Goal: Check status: Check status

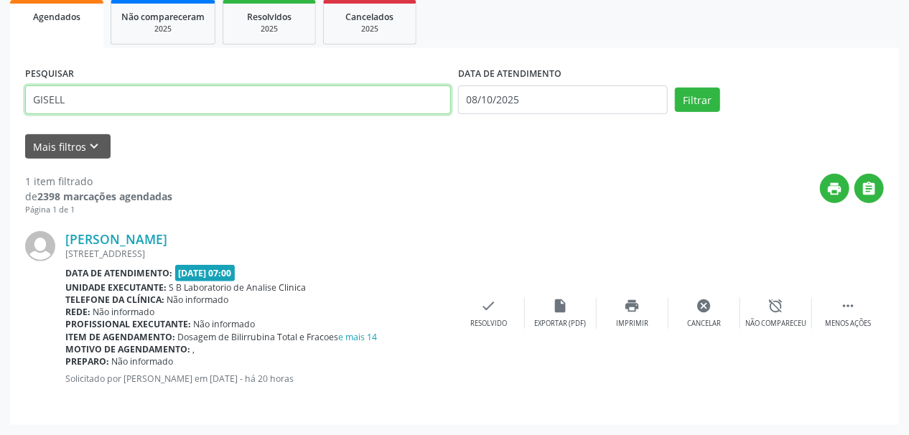
click at [0, 124] on div "Acompanhamento Acompanhe a situação das marcações correntes e finalizadas Relat…" at bounding box center [454, 149] width 909 height 571
type input "[PERSON_NAME] no"
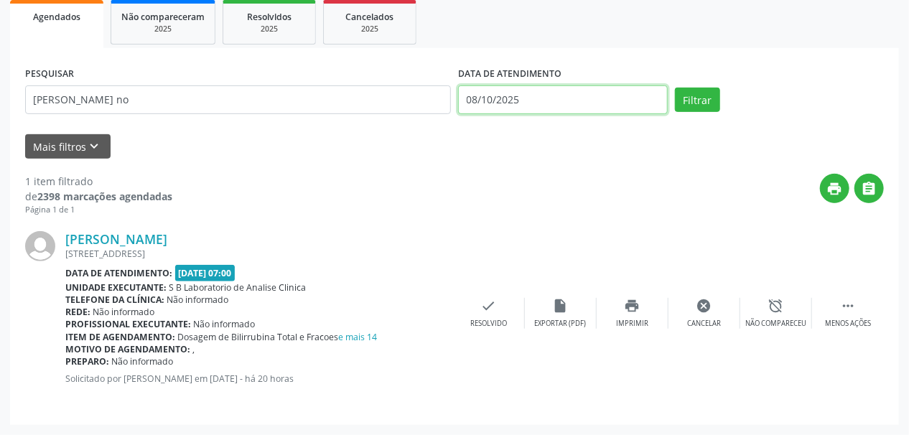
click at [477, 95] on input "08/10/2025" at bounding box center [563, 99] width 210 height 29
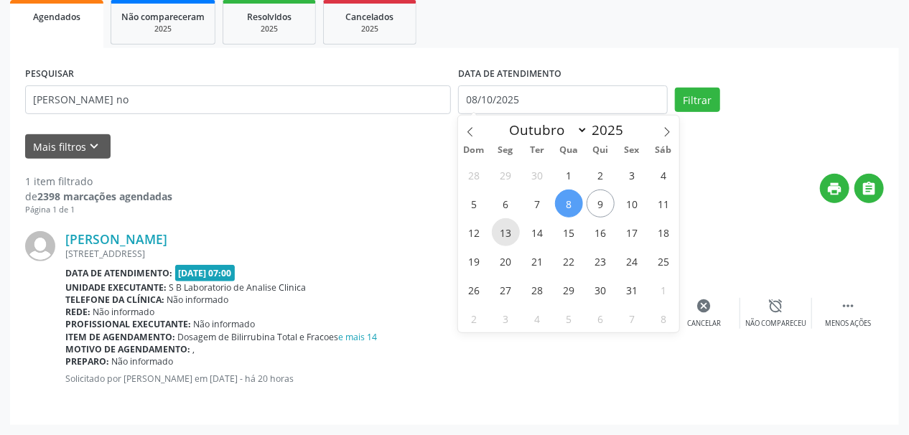
click at [513, 231] on span "13" at bounding box center [506, 232] width 28 height 28
type input "[DATE]"
click at [512, 230] on span "13" at bounding box center [506, 232] width 28 height 28
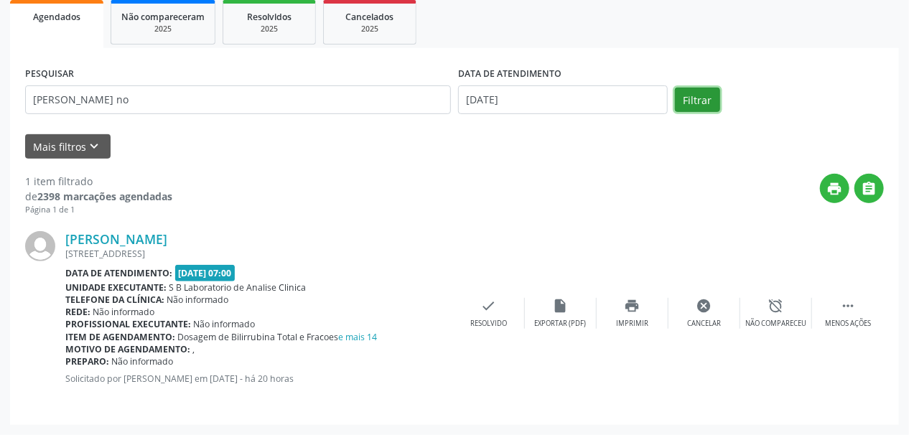
click at [704, 92] on button "Filtrar" at bounding box center [697, 100] width 45 height 24
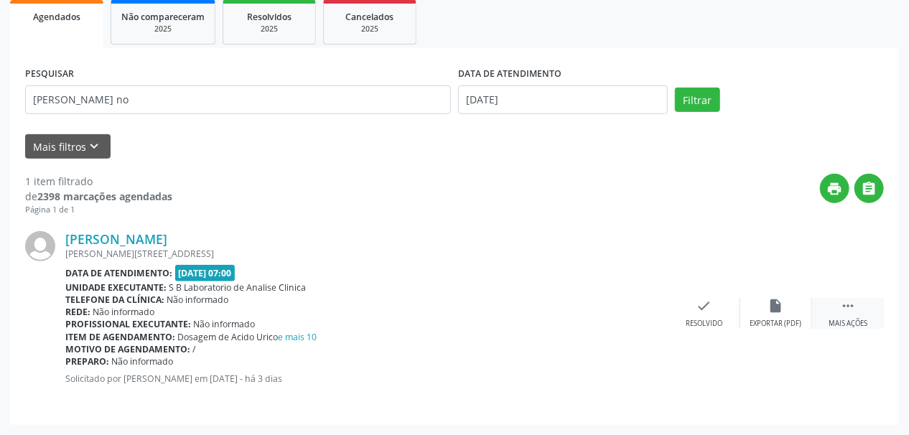
click at [850, 310] on icon "" at bounding box center [848, 306] width 16 height 16
click at [629, 299] on icon "print" at bounding box center [633, 306] width 16 height 16
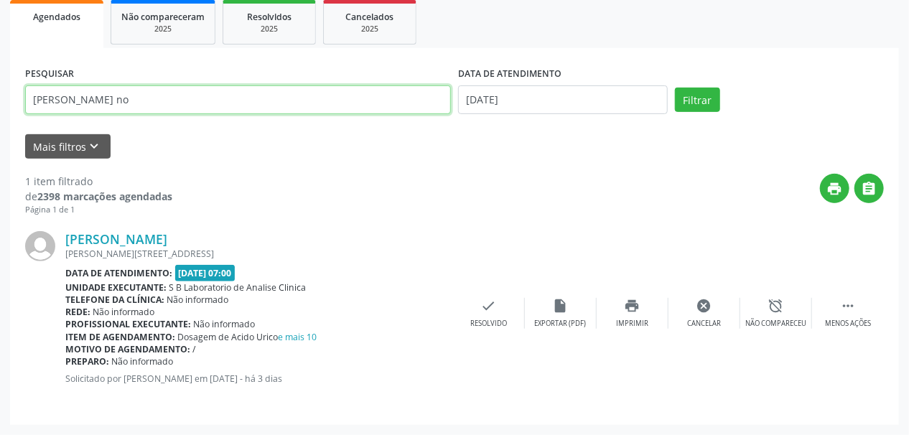
drag, startPoint x: 141, startPoint y: 104, endPoint x: 0, endPoint y: 130, distance: 143.8
click at [0, 129] on div "Acompanhamento Acompanhe a situação das marcações correntes e finalizadas Relat…" at bounding box center [454, 149] width 909 height 571
click at [675, 88] on button "Filtrar" at bounding box center [697, 100] width 45 height 24
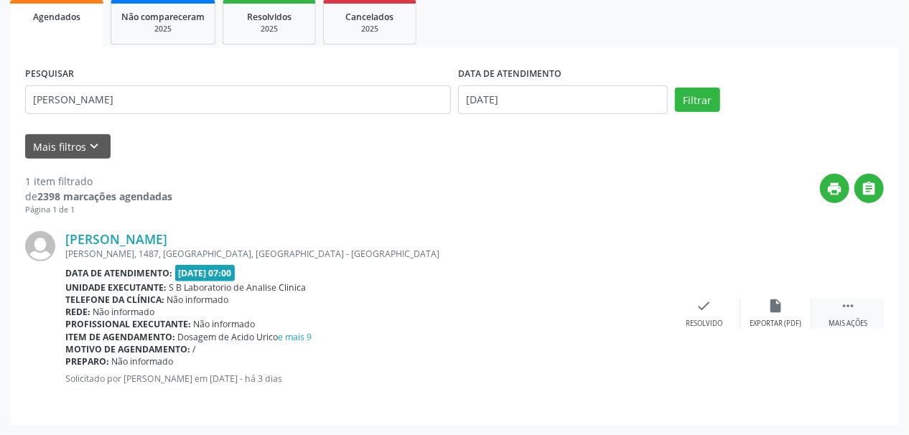
click at [865, 315] on div " Mais ações" at bounding box center [848, 313] width 72 height 31
click at [655, 310] on div "print Imprimir" at bounding box center [633, 313] width 72 height 31
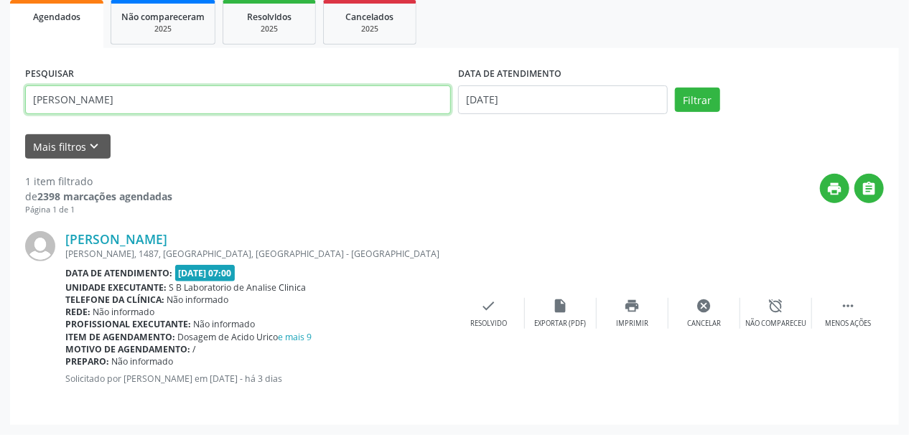
drag, startPoint x: 103, startPoint y: 92, endPoint x: 0, endPoint y: 83, distance: 103.8
click at [0, 83] on div "Acompanhamento Acompanhe a situação das marcações correntes e finalizadas Relat…" at bounding box center [454, 149] width 909 height 571
click at [675, 88] on button "Filtrar" at bounding box center [697, 100] width 45 height 24
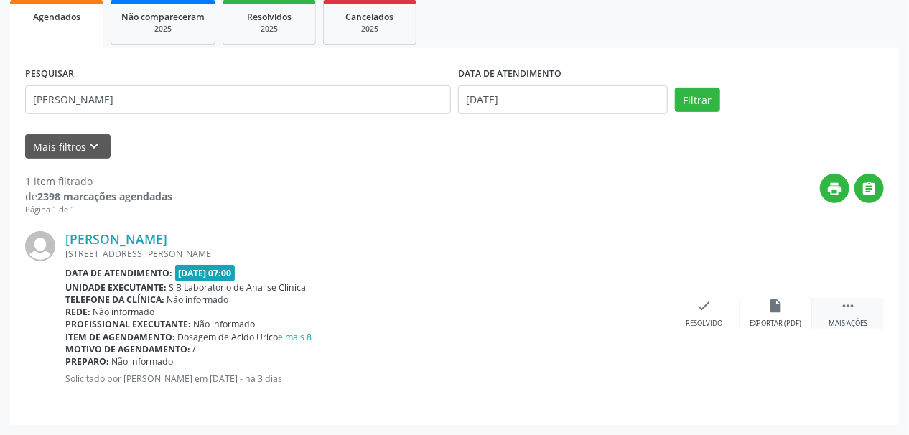
click at [845, 310] on icon "" at bounding box center [848, 306] width 16 height 16
click at [633, 311] on icon "print" at bounding box center [633, 306] width 16 height 16
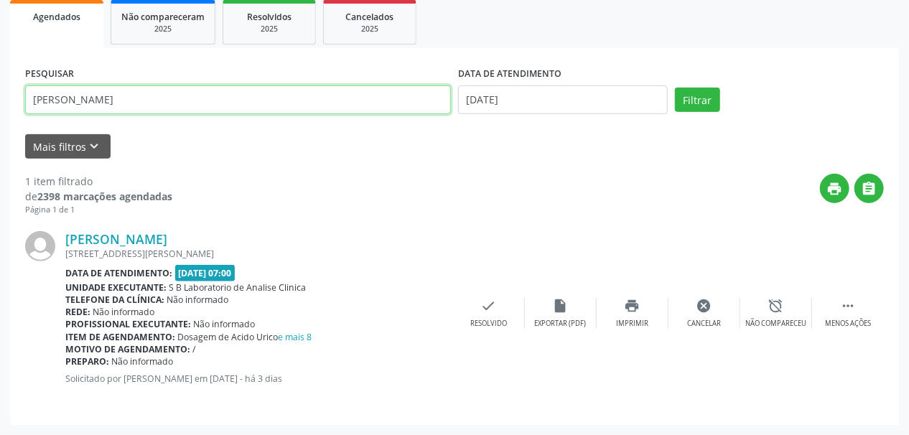
drag, startPoint x: 122, startPoint y: 91, endPoint x: 0, endPoint y: 108, distance: 123.2
click at [0, 107] on div "Acompanhamento Acompanhe a situação das marcações correntes e finalizadas Relat…" at bounding box center [454, 149] width 909 height 571
click at [675, 88] on button "Filtrar" at bounding box center [697, 100] width 45 height 24
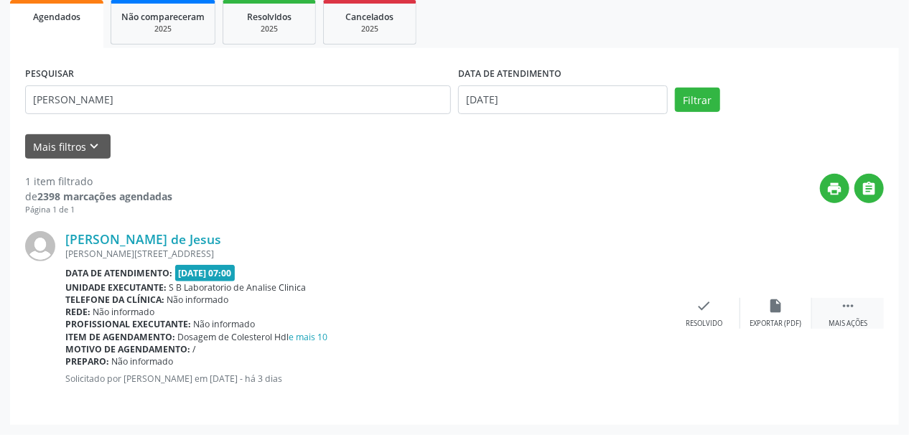
click at [858, 314] on div " Mais ações" at bounding box center [848, 313] width 72 height 31
click at [631, 313] on div "print Imprimir" at bounding box center [633, 313] width 72 height 31
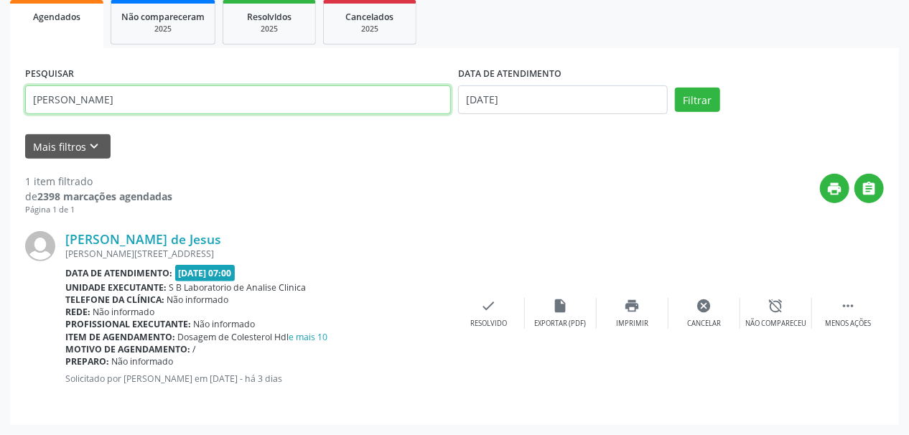
drag, startPoint x: 111, startPoint y: 95, endPoint x: 0, endPoint y: 75, distance: 112.3
click at [0, 75] on div "Acompanhamento Acompanhe a situação das marcações correntes e finalizadas Relat…" at bounding box center [454, 149] width 909 height 571
click at [675, 88] on button "Filtrar" at bounding box center [697, 100] width 45 height 24
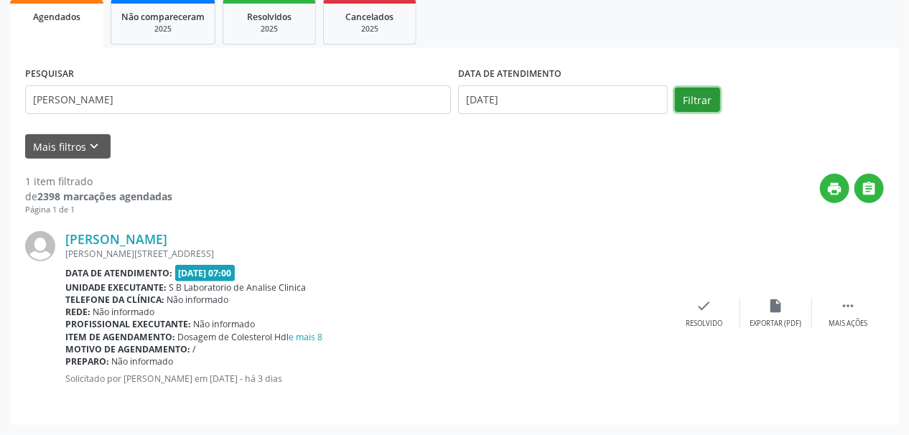
click at [692, 105] on button "Filtrar" at bounding box center [697, 100] width 45 height 24
click at [839, 309] on div " Mais ações" at bounding box center [848, 313] width 72 height 31
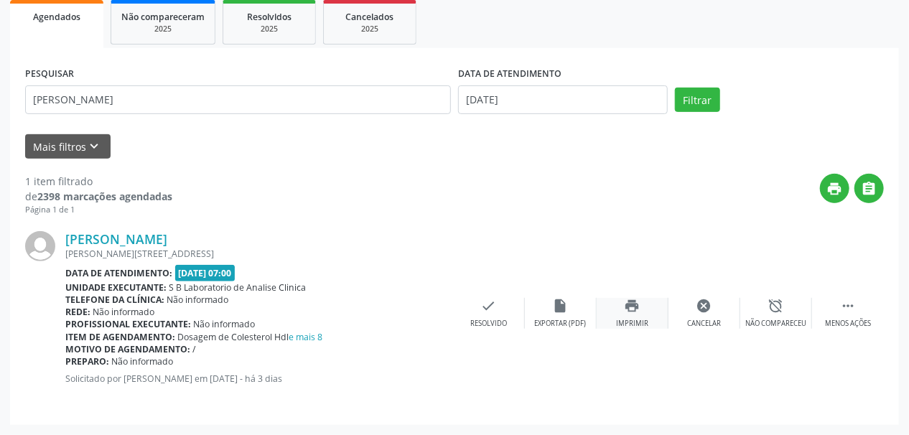
click at [633, 305] on icon "print" at bounding box center [633, 306] width 16 height 16
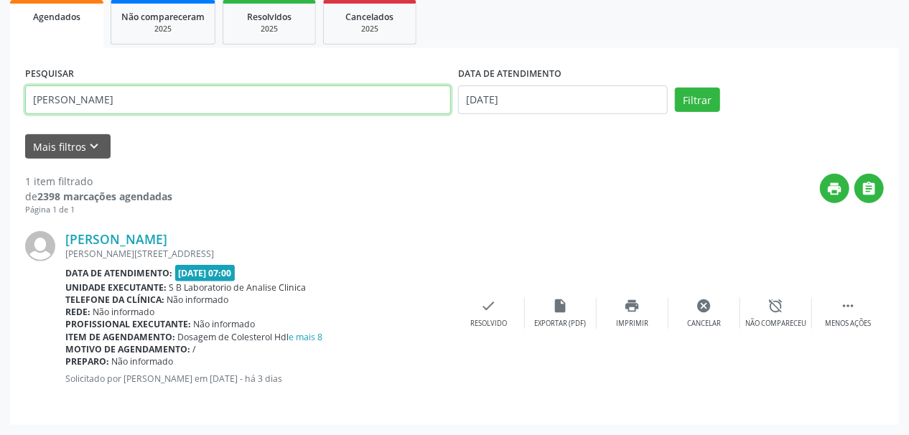
drag, startPoint x: 160, startPoint y: 103, endPoint x: 0, endPoint y: 129, distance: 162.2
click at [0, 129] on div "Acompanhamento Acompanhe a situação das marcações correntes e finalizadas Relat…" at bounding box center [454, 149] width 909 height 571
click at [675, 88] on button "Filtrar" at bounding box center [697, 100] width 45 height 24
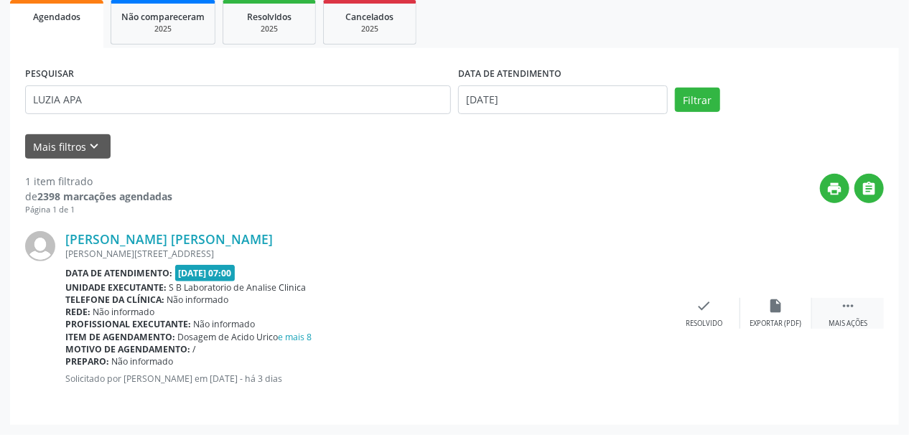
click at [845, 310] on icon "" at bounding box center [848, 306] width 16 height 16
click at [646, 312] on div "print Imprimir" at bounding box center [633, 313] width 72 height 31
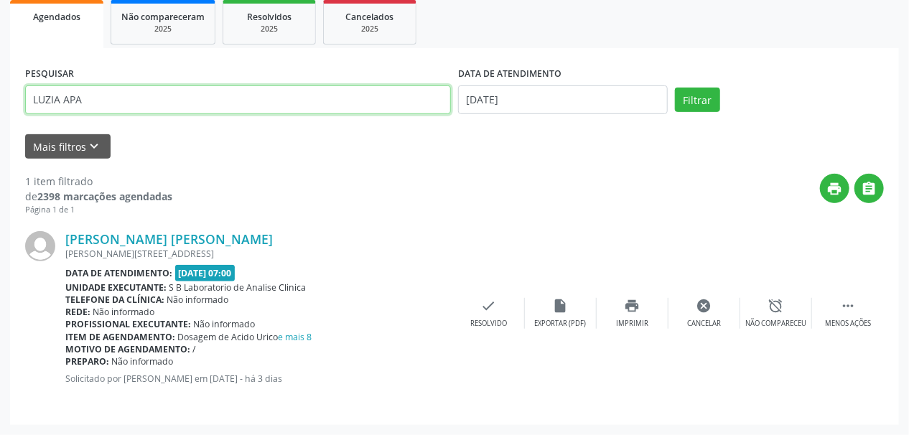
drag, startPoint x: 83, startPoint y: 102, endPoint x: 0, endPoint y: 146, distance: 93.5
click at [0, 146] on div "Acompanhamento Acompanhe a situação das marcações correntes e finalizadas Relat…" at bounding box center [454, 149] width 909 height 571
click at [675, 88] on button "Filtrar" at bounding box center [697, 100] width 45 height 24
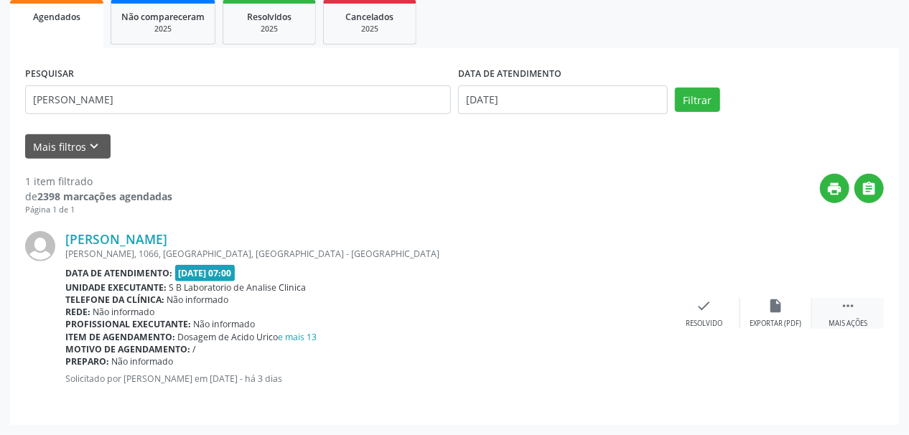
click at [860, 310] on div " Mais ações" at bounding box center [848, 313] width 72 height 31
click at [635, 316] on div "print Imprimir" at bounding box center [633, 313] width 72 height 31
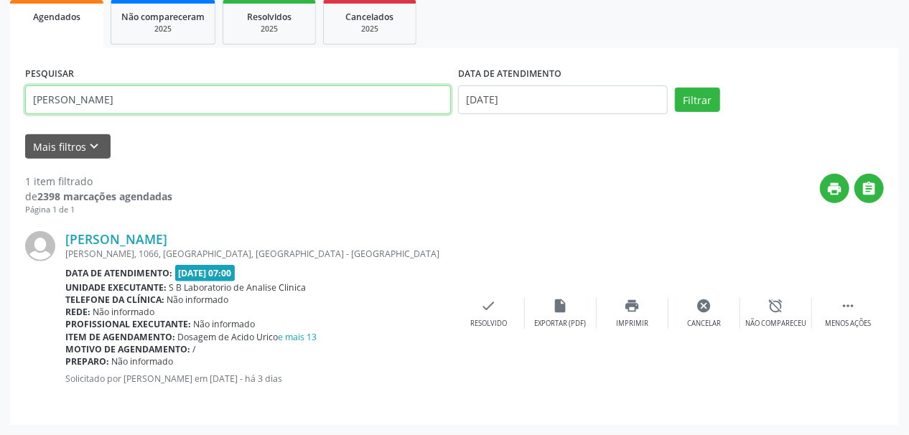
drag, startPoint x: 69, startPoint y: 98, endPoint x: 267, endPoint y: 112, distance: 198.7
click at [261, 108] on input "[PERSON_NAME]" at bounding box center [238, 99] width 426 height 29
click at [675, 88] on button "Filtrar" at bounding box center [697, 100] width 45 height 24
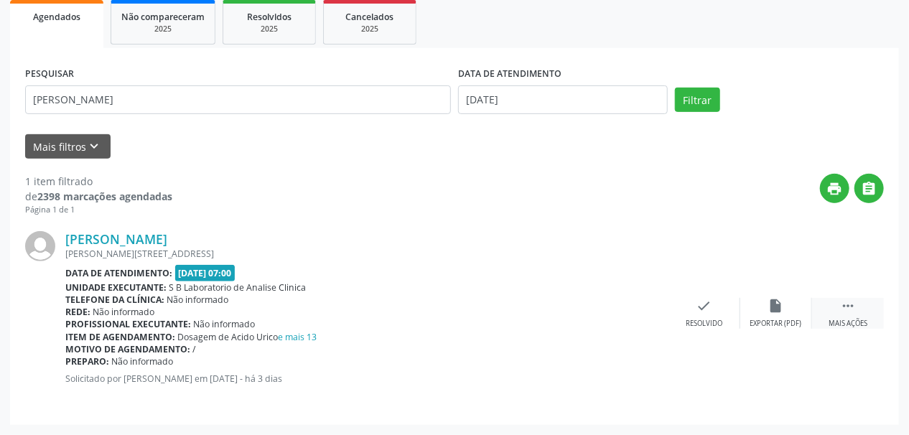
click at [852, 324] on div "Mais ações" at bounding box center [848, 324] width 39 height 10
click at [637, 309] on icon "print" at bounding box center [633, 306] width 16 height 16
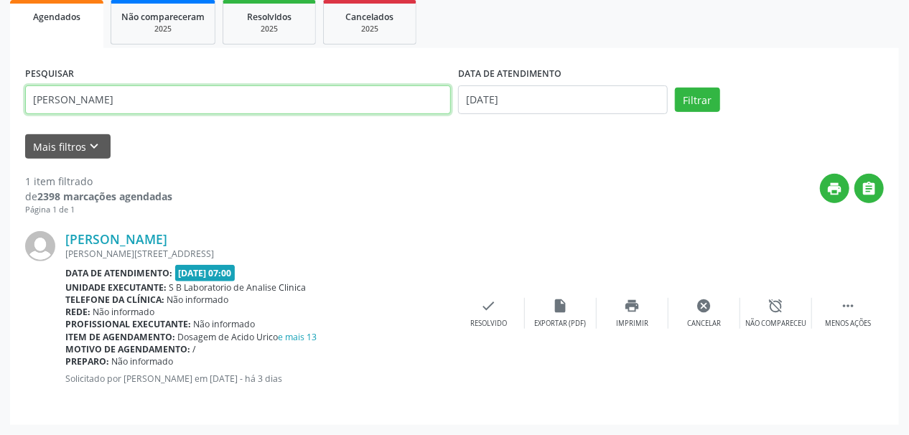
drag, startPoint x: 75, startPoint y: 98, endPoint x: 206, endPoint y: 108, distance: 131.8
click at [206, 108] on input "[PERSON_NAME]" at bounding box center [238, 99] width 426 height 29
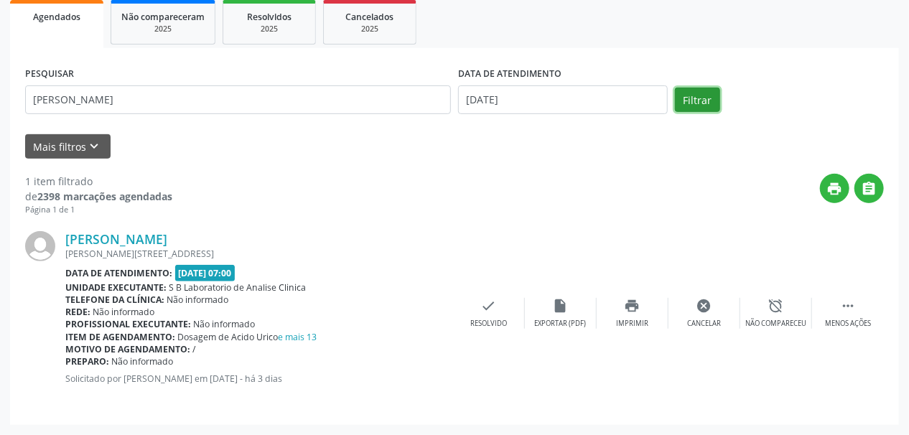
click at [696, 108] on button "Filtrar" at bounding box center [697, 100] width 45 height 24
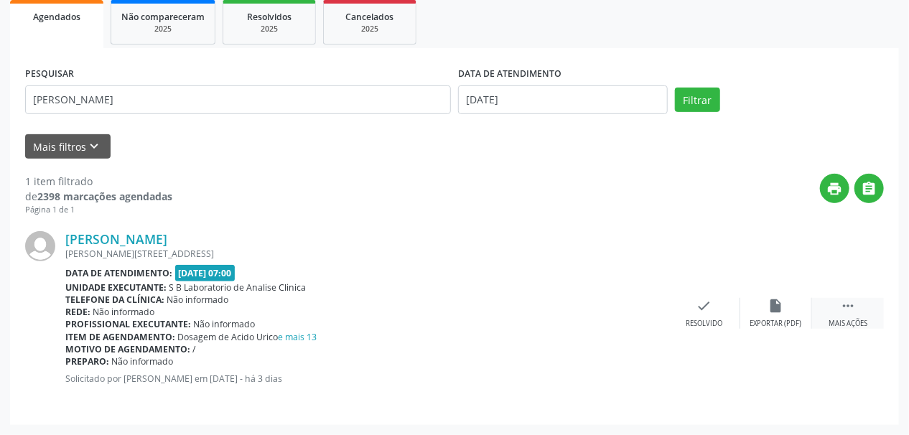
click at [837, 312] on div " Mais ações" at bounding box center [848, 313] width 72 height 31
click at [635, 310] on icon "print" at bounding box center [633, 306] width 16 height 16
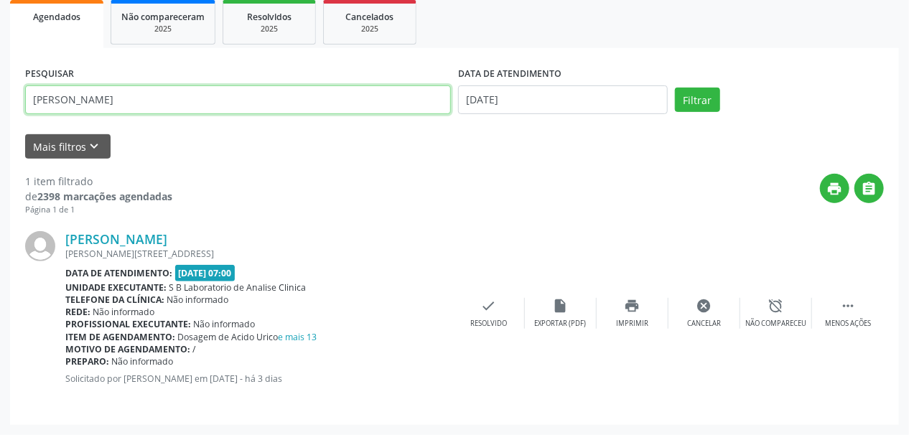
drag, startPoint x: 69, startPoint y: 98, endPoint x: 158, endPoint y: 101, distance: 89.1
click at [158, 101] on input "[PERSON_NAME]" at bounding box center [238, 99] width 426 height 29
click at [675, 88] on button "Filtrar" at bounding box center [697, 100] width 45 height 24
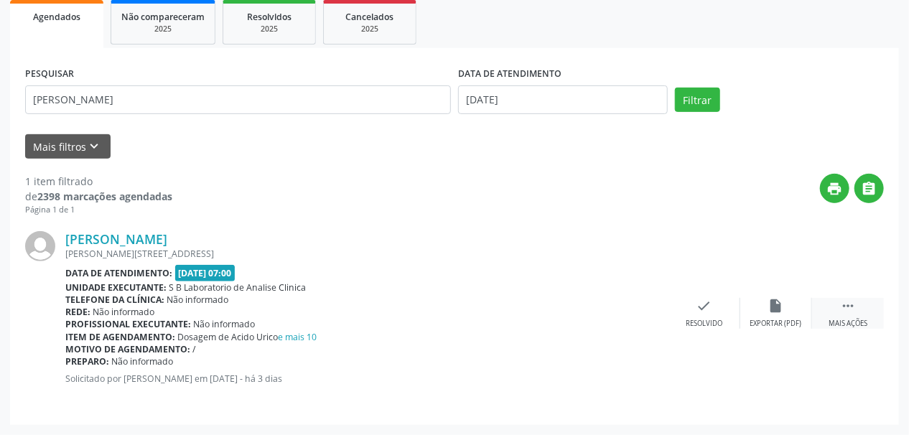
click at [851, 310] on icon "" at bounding box center [848, 306] width 16 height 16
click at [636, 314] on div "print Imprimir" at bounding box center [633, 313] width 72 height 31
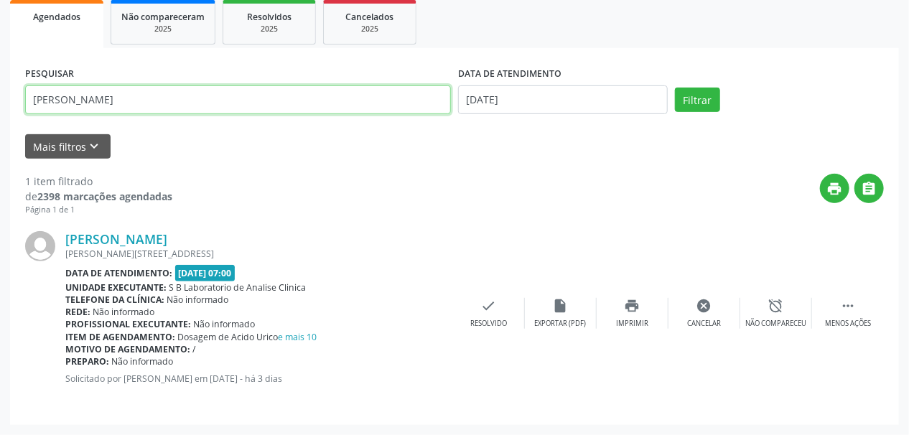
drag, startPoint x: 69, startPoint y: 98, endPoint x: 172, endPoint y: 103, distance: 103.5
click at [169, 102] on input "[PERSON_NAME]" at bounding box center [238, 99] width 426 height 29
click at [675, 88] on button "Filtrar" at bounding box center [697, 100] width 45 height 24
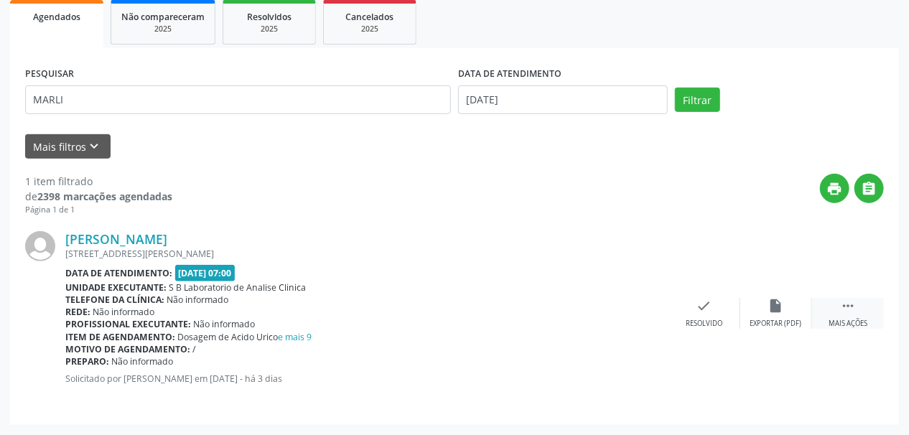
click at [862, 315] on div " Mais ações" at bounding box center [848, 313] width 72 height 31
click at [631, 307] on icon "print" at bounding box center [633, 306] width 16 height 16
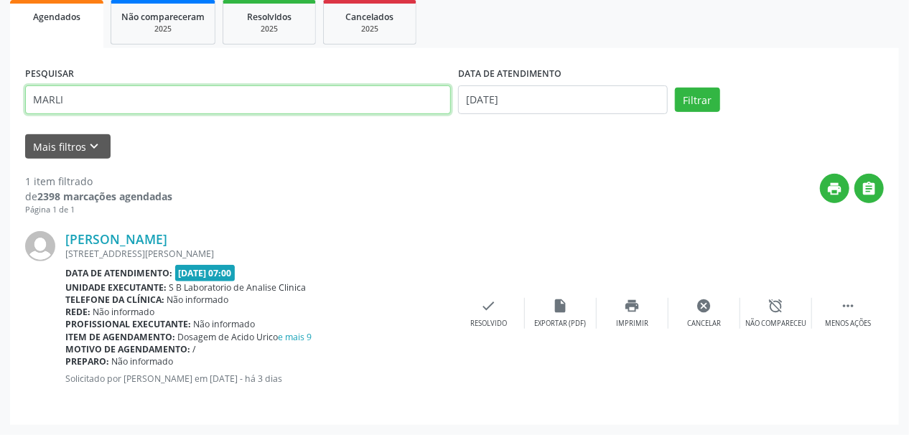
drag, startPoint x: 95, startPoint y: 95, endPoint x: 0, endPoint y: 98, distance: 94.9
click at [0, 98] on div "Acompanhamento Acompanhe a situação das marcações correntes e finalizadas Relat…" at bounding box center [454, 149] width 909 height 571
type input "ROSILEIDE"
click at [675, 88] on button "Filtrar" at bounding box center [697, 100] width 45 height 24
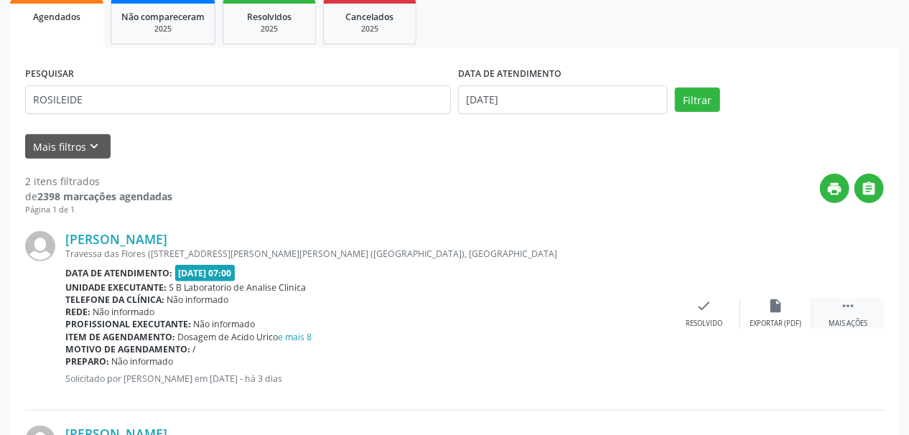
click at [850, 312] on icon "" at bounding box center [848, 306] width 16 height 16
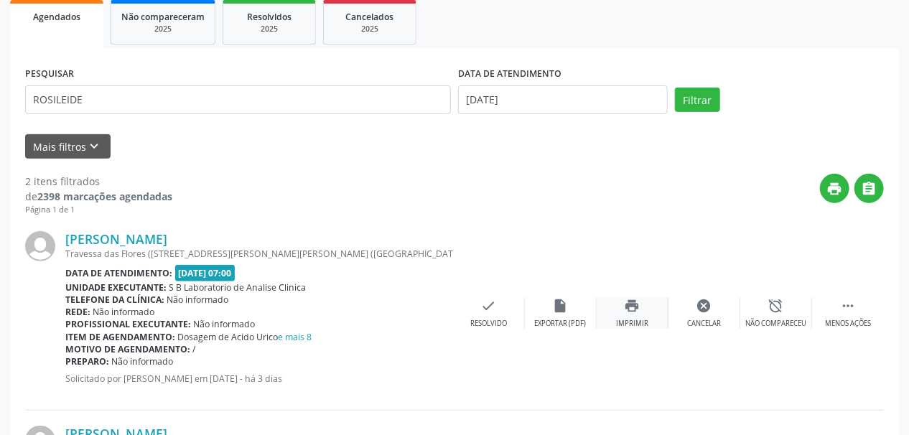
click at [633, 309] on icon "print" at bounding box center [633, 306] width 16 height 16
